Goal: Transaction & Acquisition: Purchase product/service

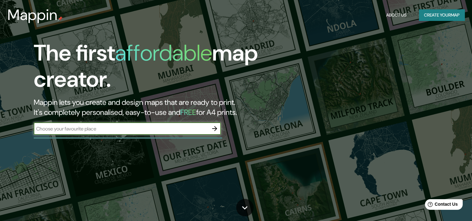
click at [129, 128] on input "text" at bounding box center [121, 128] width 175 height 7
type input "[GEOGRAPHIC_DATA]"
click at [216, 127] on icon "button" at bounding box center [214, 128] width 5 height 5
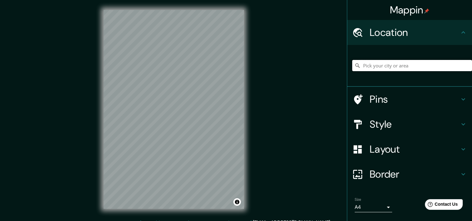
click at [393, 63] on input "Pick your city or area" at bounding box center [412, 65] width 120 height 11
click at [435, 37] on h4 "Location" at bounding box center [415, 32] width 90 height 12
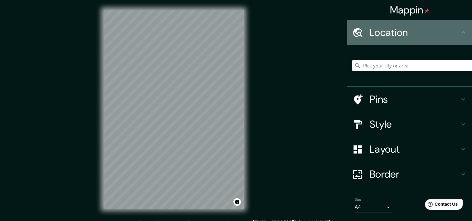
click at [354, 28] on icon at bounding box center [357, 32] width 9 height 9
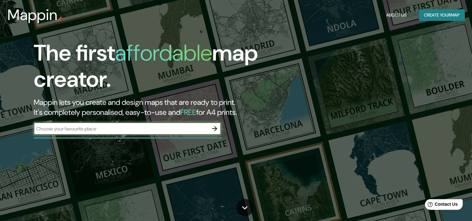
click at [198, 125] on input "text" at bounding box center [121, 128] width 175 height 7
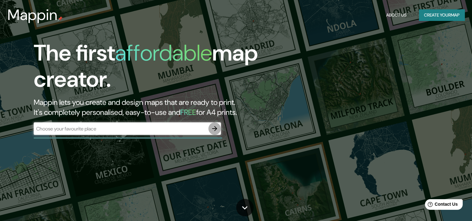
click at [215, 128] on icon "button" at bounding box center [214, 128] width 7 height 7
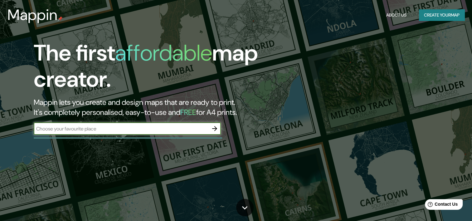
click at [120, 126] on input "text" at bounding box center [121, 128] width 175 height 7
click at [184, 129] on input "text" at bounding box center [121, 128] width 175 height 7
type input "puebla"
click at [214, 125] on icon "button" at bounding box center [214, 128] width 7 height 7
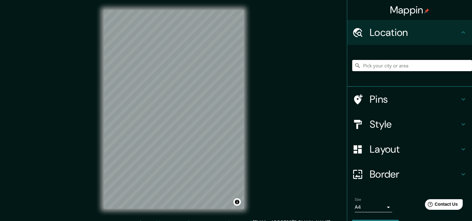
click at [385, 102] on h4 "Pins" at bounding box center [415, 99] width 90 height 12
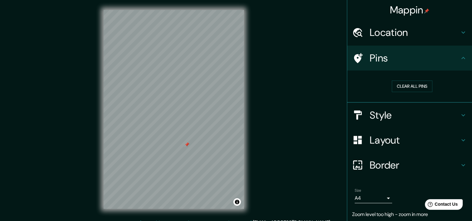
drag, startPoint x: 159, startPoint y: 119, endPoint x: 186, endPoint y: 144, distance: 36.4
click at [186, 144] on div at bounding box center [186, 144] width 5 height 5
click at [381, 199] on body "Mappin Location Pins Clear all pins Style Layout Border Choose a border. Hint :…" at bounding box center [236, 110] width 472 height 221
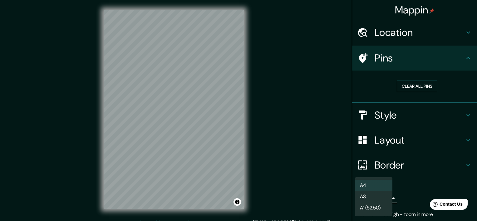
click at [277, 154] on div at bounding box center [238, 110] width 477 height 221
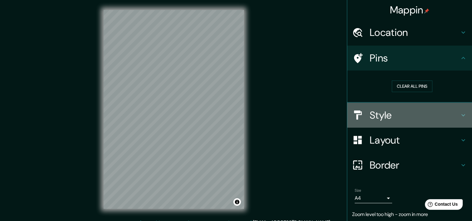
click at [408, 116] on h4 "Style" at bounding box center [415, 115] width 90 height 12
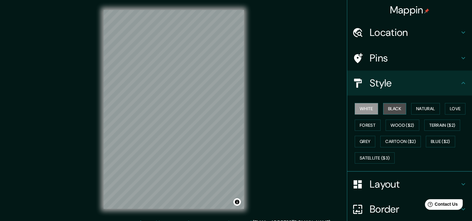
click at [391, 109] on button "Black" at bounding box center [394, 109] width 23 height 12
click at [360, 106] on button "White" at bounding box center [366, 109] width 23 height 12
click at [395, 124] on button "Wood ($2)" at bounding box center [403, 126] width 34 height 12
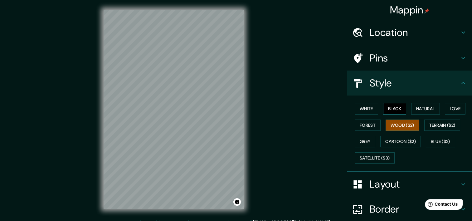
click at [391, 107] on button "Black" at bounding box center [394, 109] width 23 height 12
click at [417, 110] on button "Natural" at bounding box center [425, 109] width 29 height 12
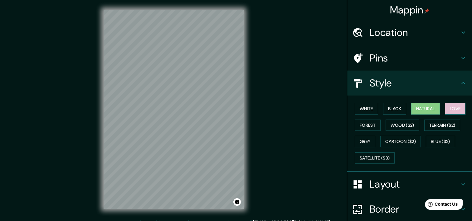
click at [445, 109] on button "Love" at bounding box center [455, 109] width 21 height 12
click at [369, 122] on button "Forest" at bounding box center [368, 126] width 26 height 12
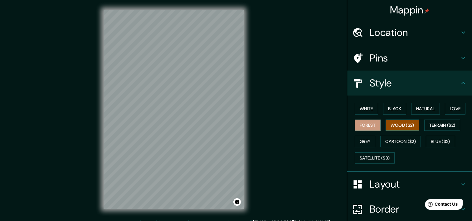
click at [394, 127] on button "Wood ($2)" at bounding box center [403, 126] width 34 height 12
drag, startPoint x: 223, startPoint y: 142, endPoint x: 186, endPoint y: 139, distance: 37.6
click at [186, 139] on div at bounding box center [188, 136] width 5 height 5
drag, startPoint x: 206, startPoint y: 111, endPoint x: 201, endPoint y: 100, distance: 12.2
click at [201, 100] on div at bounding box center [201, 100] width 5 height 5
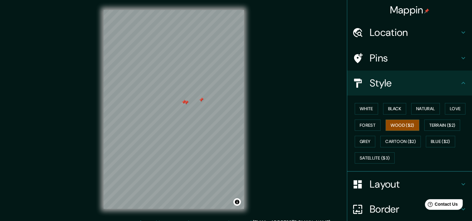
click at [372, 175] on div "Layout" at bounding box center [409, 184] width 125 height 25
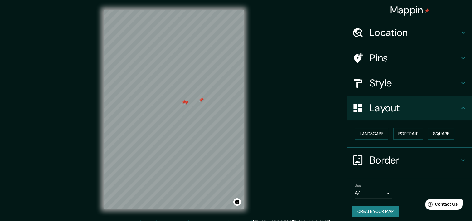
click at [391, 111] on h4 "Layout" at bounding box center [415, 108] width 90 height 12
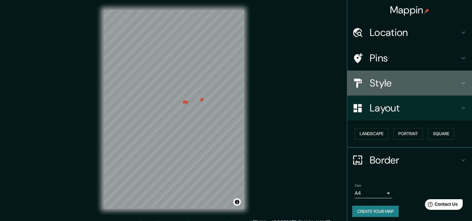
click at [384, 82] on h4 "Style" at bounding box center [415, 83] width 90 height 12
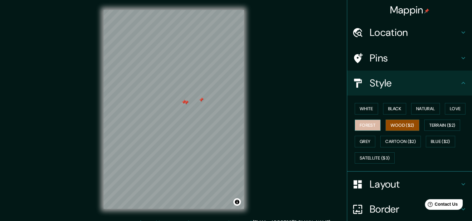
click at [363, 123] on button "Forest" at bounding box center [368, 126] width 26 height 12
click at [390, 106] on button "Black" at bounding box center [394, 109] width 23 height 12
click at [404, 121] on button "Wood ($2)" at bounding box center [403, 126] width 34 height 12
click at [430, 127] on button "Terrain ($2)" at bounding box center [443, 126] width 36 height 12
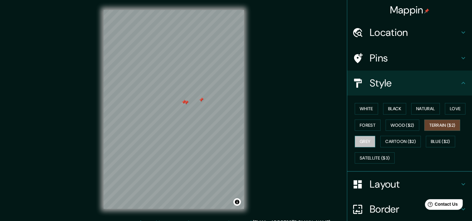
click at [360, 139] on button "Grey" at bounding box center [365, 142] width 21 height 12
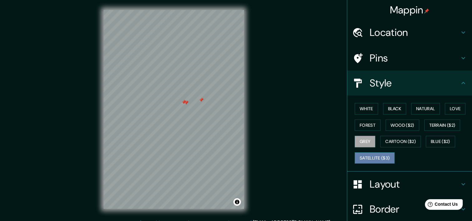
click at [386, 155] on button "Satellite ($3)" at bounding box center [375, 158] width 40 height 12
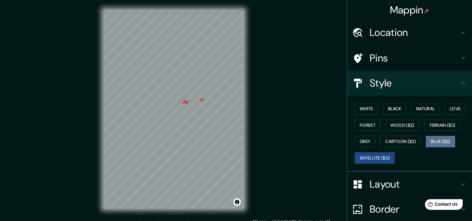
click at [432, 139] on button "Blue ($2)" at bounding box center [440, 142] width 29 height 12
click at [420, 139] on div "White Black Natural Love Forest Wood ($2) Terrain ($2) Grey Cartoon ($2) Blue (…" at bounding box center [412, 134] width 120 height 66
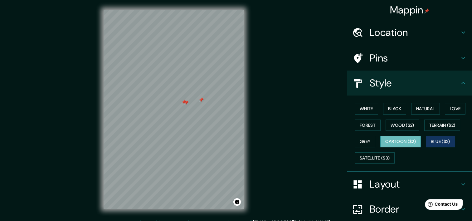
click at [389, 138] on button "Cartoon ($2)" at bounding box center [401, 142] width 41 height 12
click at [388, 108] on button "Black" at bounding box center [394, 109] width 23 height 12
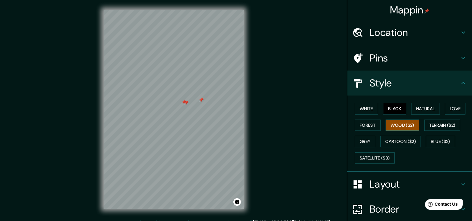
click at [403, 120] on button "Wood ($2)" at bounding box center [403, 126] width 34 height 12
click at [238, 200] on button "Toggle attribution" at bounding box center [236, 201] width 7 height 7
click at [190, 202] on link "© OpenStreetMap" at bounding box center [184, 202] width 30 height 4
click at [250, 107] on div "© Mapbox © OpenStreetMap Improve this map" at bounding box center [174, 109] width 160 height 219
click at [276, 107] on div "Mappin Location Pins Style White Black Natural Love Forest Wood ($2) Terrain ($…" at bounding box center [236, 114] width 472 height 229
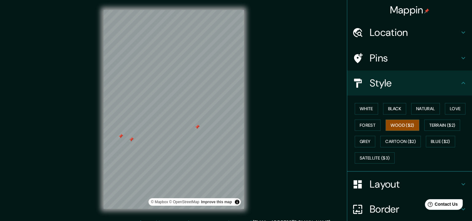
click at [268, 150] on div "Mappin Location Pins Style White Black Natural Love Forest Wood ($2) Terrain ($…" at bounding box center [236, 114] width 472 height 229
click at [251, 86] on div "© Mapbox © OpenStreetMap Improve this map" at bounding box center [174, 109] width 160 height 219
click at [91, 82] on div "Mappin Location Pins Style White Black Natural Love Forest Wood ($2) Terrain ($…" at bounding box center [236, 114] width 472 height 229
click at [244, 84] on div "© Mapbox © OpenStreetMap Improve this map" at bounding box center [174, 109] width 160 height 219
click at [398, 184] on h4 "Layout" at bounding box center [415, 184] width 90 height 12
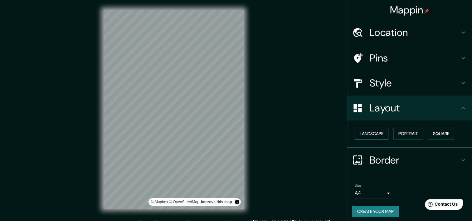
click at [366, 133] on button "Landscape" at bounding box center [372, 134] width 34 height 12
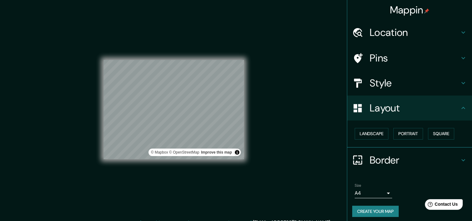
click at [180, 150] on div "© Mapbox © OpenStreetMap Improve this map" at bounding box center [174, 109] width 140 height 99
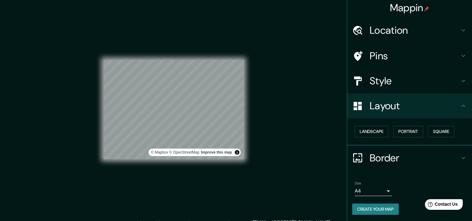
scroll to position [3, 0]
click at [416, 157] on h4 "Border" at bounding box center [415, 157] width 90 height 12
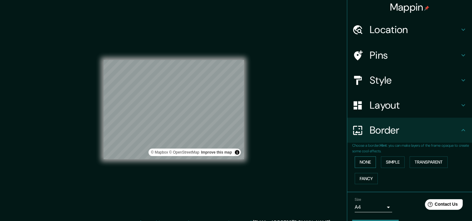
click at [360, 163] on button "None" at bounding box center [365, 162] width 21 height 12
click at [381, 165] on button "Simple" at bounding box center [393, 162] width 24 height 12
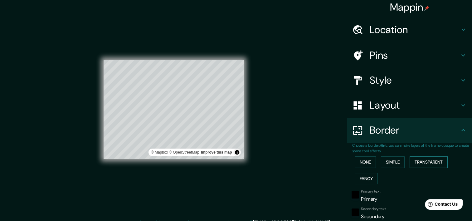
click at [430, 164] on button "Transparent" at bounding box center [429, 162] width 38 height 12
click at [364, 177] on button "Fancy" at bounding box center [366, 179] width 23 height 12
click at [362, 166] on button "None" at bounding box center [365, 162] width 21 height 12
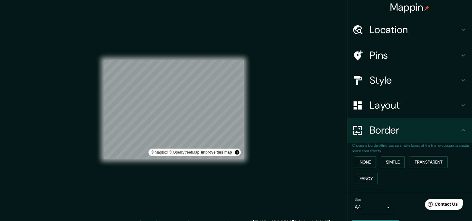
click at [279, 112] on div "Mappin Location Pins Style Layout Border Choose a border. Hint : you can make l…" at bounding box center [236, 114] width 472 height 229
click at [386, 30] on h4 "Location" at bounding box center [415, 29] width 90 height 12
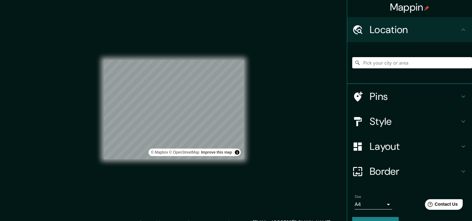
click at [196, 59] on div "© Mapbox © OpenStreetMap Improve this map" at bounding box center [174, 109] width 140 height 199
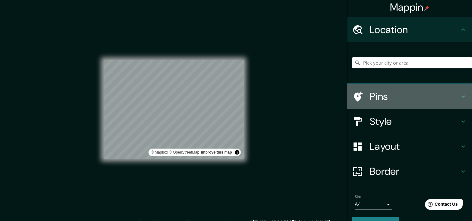
click at [378, 95] on h4 "Pins" at bounding box center [415, 96] width 90 height 12
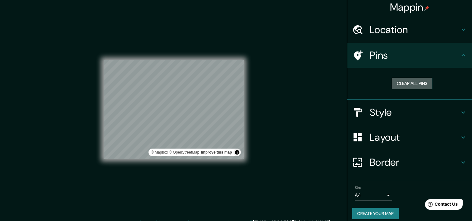
click at [395, 84] on button "Clear all pins" at bounding box center [412, 84] width 41 height 12
click at [386, 117] on h4 "Style" at bounding box center [415, 112] width 90 height 12
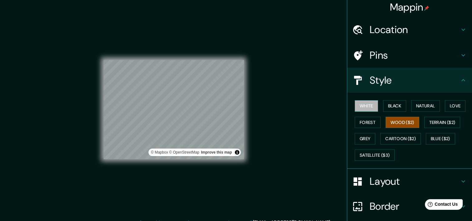
click at [365, 111] on button "White" at bounding box center [366, 106] width 23 height 12
click at [314, 112] on div "Mappin Location Pins Style White Black Natural Love Forest Wood ($2) Terrain ($…" at bounding box center [236, 114] width 472 height 229
click at [386, 101] on button "Black" at bounding box center [394, 106] width 23 height 12
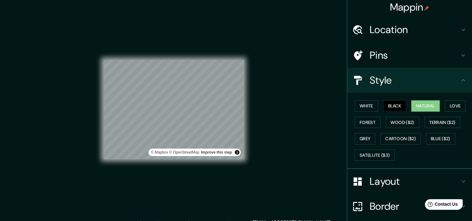
click at [422, 107] on button "Natural" at bounding box center [425, 106] width 29 height 12
click at [393, 108] on button "Black" at bounding box center [394, 106] width 23 height 12
click at [420, 106] on button "Natural" at bounding box center [425, 106] width 29 height 12
click at [449, 104] on button "Love" at bounding box center [455, 106] width 21 height 12
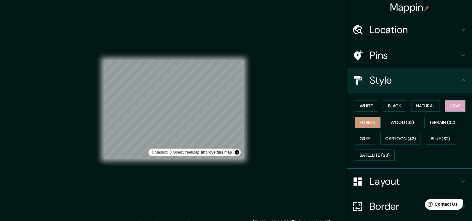
click at [356, 120] on button "Forest" at bounding box center [368, 123] width 26 height 12
click at [355, 135] on button "Grey" at bounding box center [365, 139] width 21 height 12
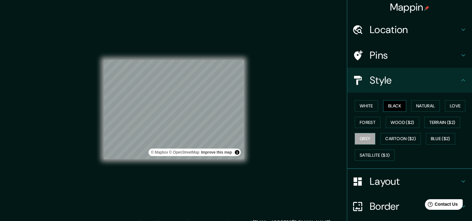
click at [391, 107] on button "Black" at bounding box center [394, 106] width 23 height 12
click at [380, 176] on h4 "Layout" at bounding box center [415, 181] width 90 height 12
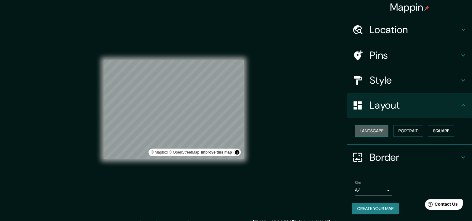
click at [368, 130] on button "Landscape" at bounding box center [372, 131] width 34 height 12
click at [394, 130] on button "Portrait" at bounding box center [409, 131] width 30 height 12
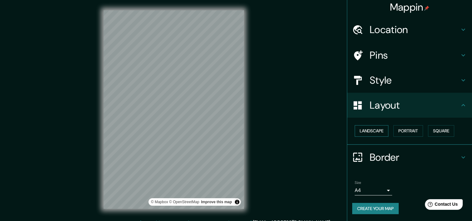
click at [371, 131] on button "Landscape" at bounding box center [372, 131] width 34 height 12
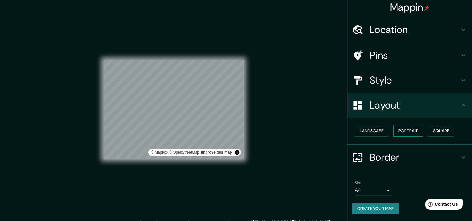
click at [395, 130] on button "Portrait" at bounding box center [409, 131] width 30 height 12
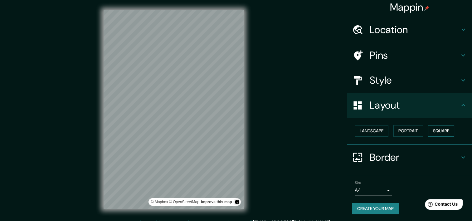
click at [433, 129] on button "Square" at bounding box center [441, 131] width 26 height 12
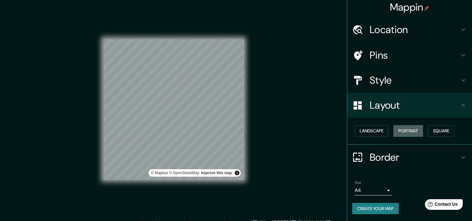
click at [397, 133] on button "Portrait" at bounding box center [409, 131] width 30 height 12
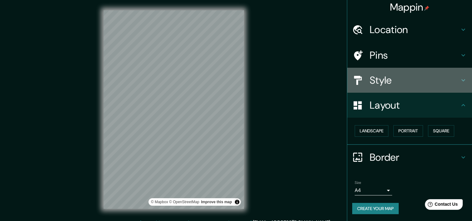
click at [403, 81] on h4 "Style" at bounding box center [415, 80] width 90 height 12
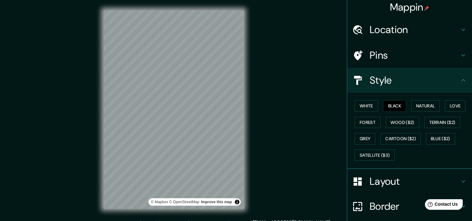
click at [407, 55] on h4 "Pins" at bounding box center [415, 55] width 90 height 12
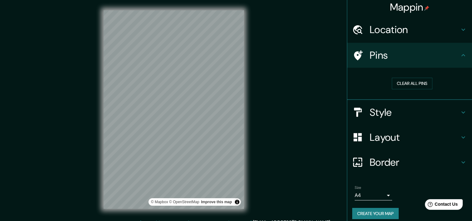
click at [427, 32] on h4 "Location" at bounding box center [415, 29] width 90 height 12
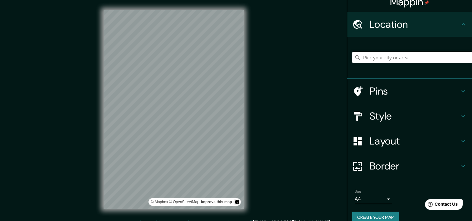
scroll to position [17, 0]
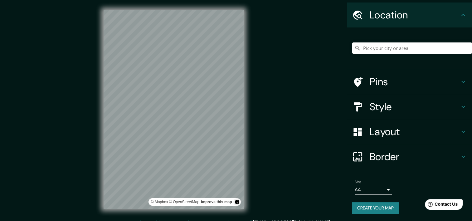
click at [373, 206] on button "Create your map" at bounding box center [375, 208] width 47 height 12
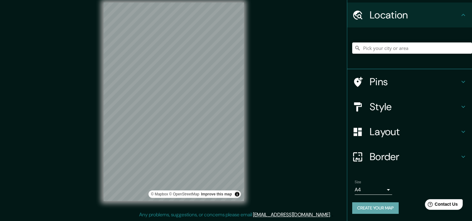
click at [371, 205] on button "Create your map" at bounding box center [375, 208] width 47 height 12
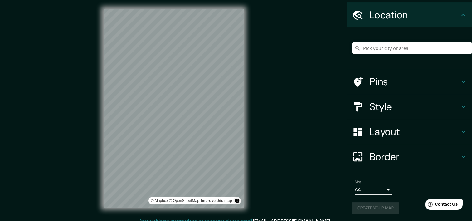
scroll to position [0, 0]
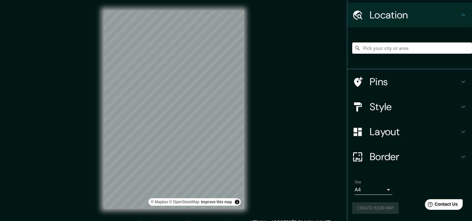
click at [411, 81] on h4 "Pins" at bounding box center [415, 82] width 90 height 12
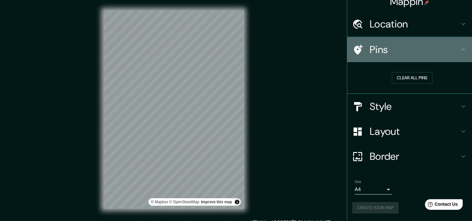
click at [411, 81] on ul "Location Pins Clear all pins Style Layout Border Choose a border. Hint : you ca…" at bounding box center [409, 116] width 125 height 209
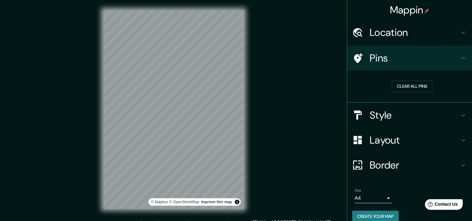
click at [314, 139] on div "Mappin Location Pins Clear all pins Style Layout Border Choose a border. Hint :…" at bounding box center [236, 114] width 472 height 229
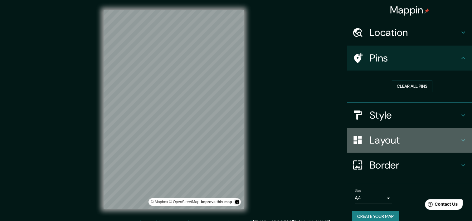
click at [382, 138] on h4 "Layout" at bounding box center [415, 140] width 90 height 12
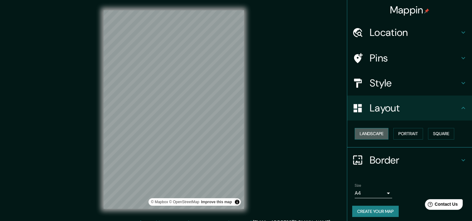
click at [375, 136] on button "Landscape" at bounding box center [372, 134] width 34 height 12
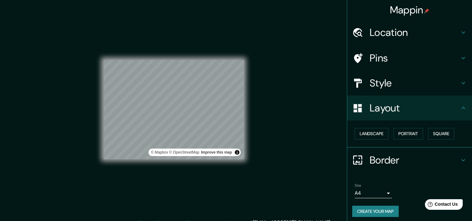
click at [387, 86] on h4 "Style" at bounding box center [415, 83] width 90 height 12
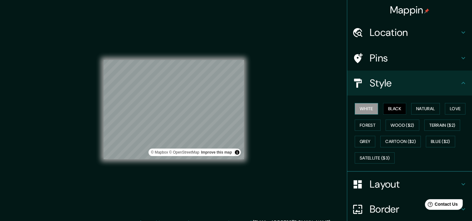
click at [363, 107] on button "White" at bounding box center [366, 109] width 23 height 12
click at [363, 142] on button "Grey" at bounding box center [365, 142] width 21 height 12
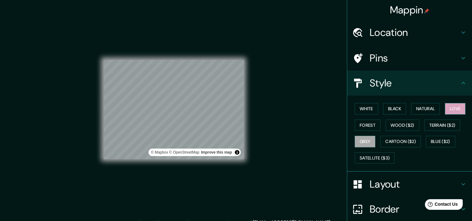
click at [445, 108] on button "Love" at bounding box center [455, 109] width 21 height 12
click at [420, 111] on button "Natural" at bounding box center [425, 109] width 29 height 12
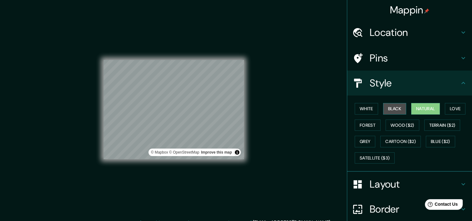
click at [397, 109] on button "Black" at bounding box center [394, 109] width 23 height 12
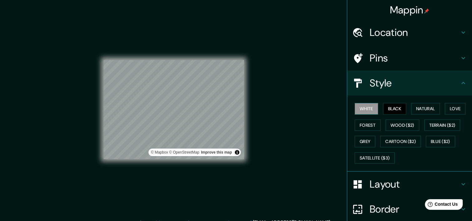
click at [373, 111] on button "White" at bounding box center [366, 109] width 23 height 12
click at [413, 110] on button "Natural" at bounding box center [425, 109] width 29 height 12
click at [298, 130] on div "Mappin Location Pins Style White Black Natural Love Forest Wood ($2) Terrain ($…" at bounding box center [236, 114] width 472 height 229
click at [396, 184] on h4 "Layout" at bounding box center [415, 184] width 90 height 12
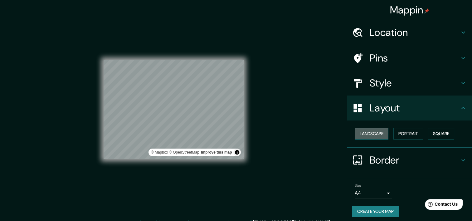
click at [378, 134] on button "Landscape" at bounding box center [372, 134] width 34 height 12
click at [371, 134] on button "Landscape" at bounding box center [372, 134] width 34 height 12
click at [396, 135] on button "Portrait" at bounding box center [409, 134] width 30 height 12
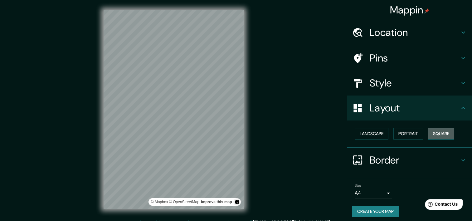
click at [436, 131] on button "Square" at bounding box center [441, 134] width 26 height 12
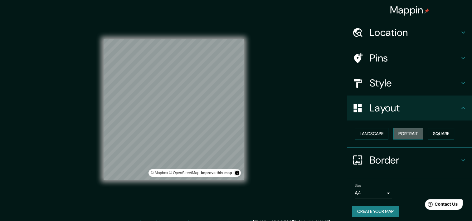
click at [406, 129] on button "Portrait" at bounding box center [409, 134] width 30 height 12
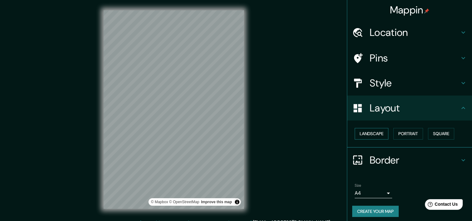
click at [377, 131] on button "Landscape" at bounding box center [372, 134] width 34 height 12
